Goal: Transaction & Acquisition: Purchase product/service

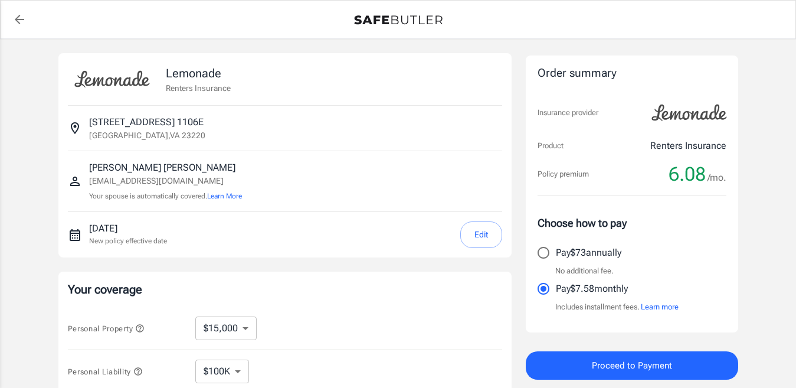
select select "15000"
select select "500"
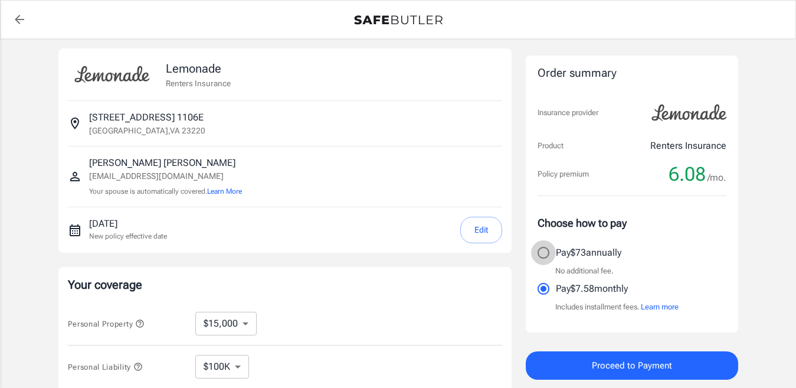
click at [540, 253] on input "Pay $73 annually" at bounding box center [543, 252] width 25 height 25
radio input "true"
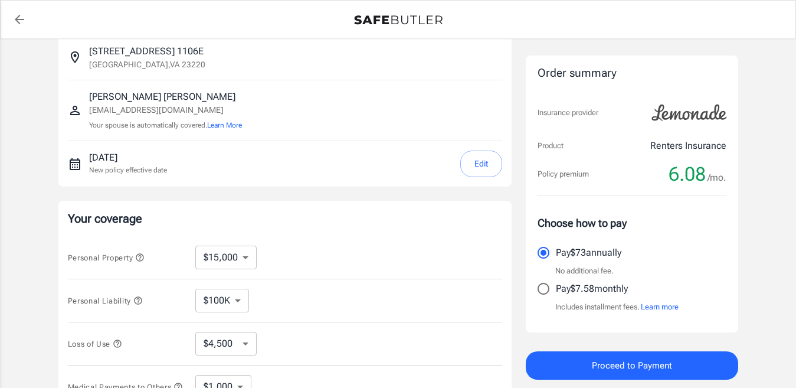
scroll to position [59, 0]
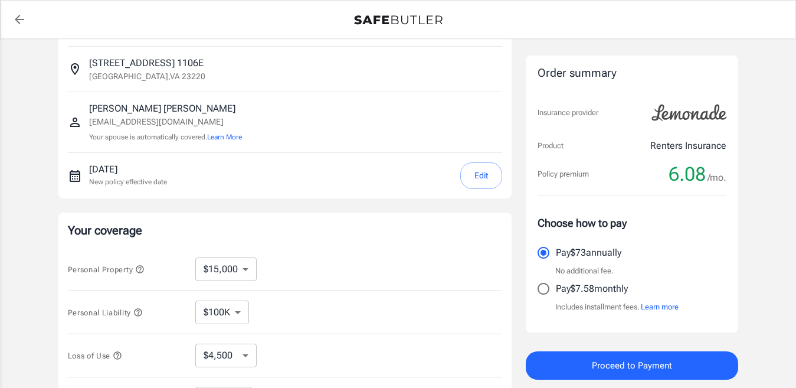
click at [470, 181] on button "Edit" at bounding box center [481, 175] width 42 height 27
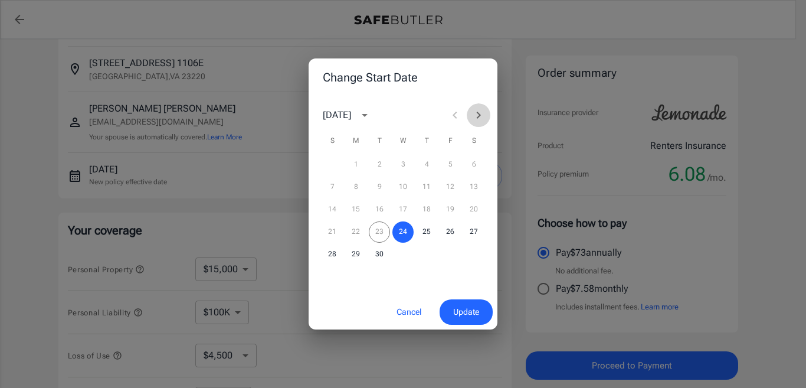
click at [480, 112] on icon "Next month" at bounding box center [478, 115] width 14 height 14
click at [401, 162] on button "1" at bounding box center [402, 164] width 21 height 21
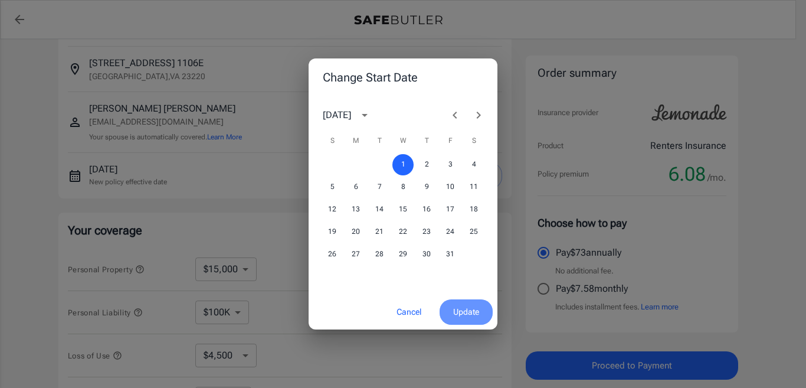
click at [477, 320] on button "Update" at bounding box center [466, 311] width 53 height 25
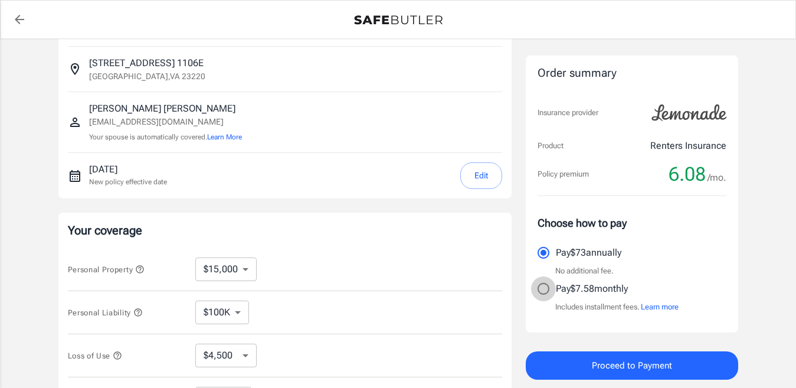
click at [546, 293] on input "Pay $7.58 monthly" at bounding box center [543, 288] width 25 height 25
radio input "true"
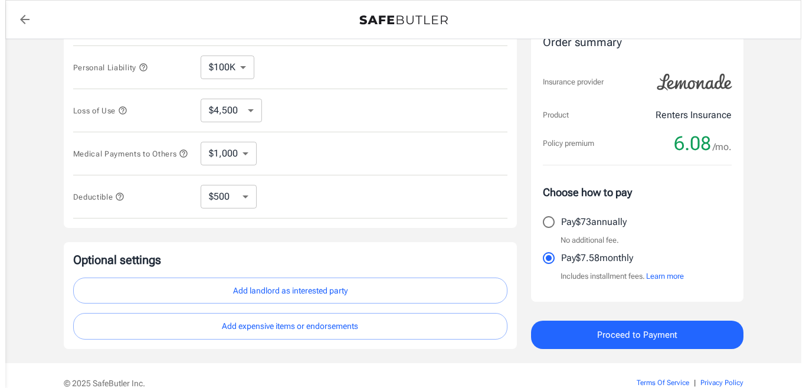
scroll to position [362, 0]
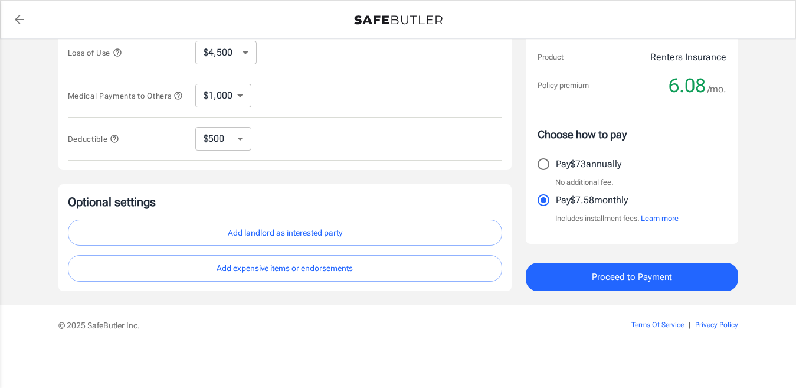
click at [431, 237] on button "Add landlord as interested party" at bounding box center [285, 232] width 434 height 27
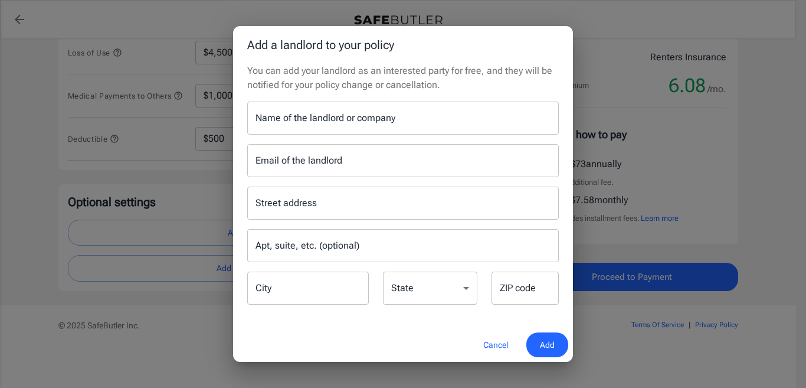
click at [395, 119] on input "Name of the landlord or company" at bounding box center [403, 117] width 312 height 33
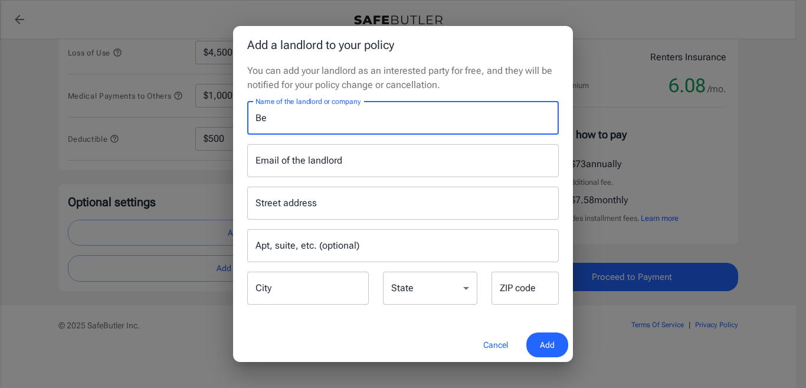
type input "B"
type input "Thanlheimer"
click at [372, 162] on input "Email of the landlord" at bounding box center [403, 160] width 312 height 33
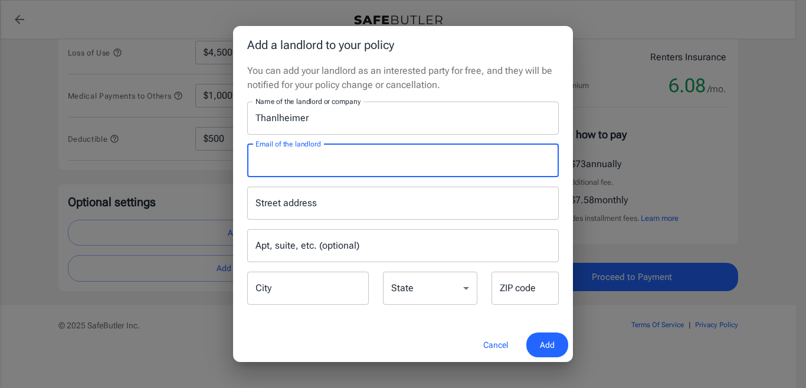
click at [457, 153] on input "Email of the landlord" at bounding box center [403, 160] width 312 height 33
